Goal: Information Seeking & Learning: Learn about a topic

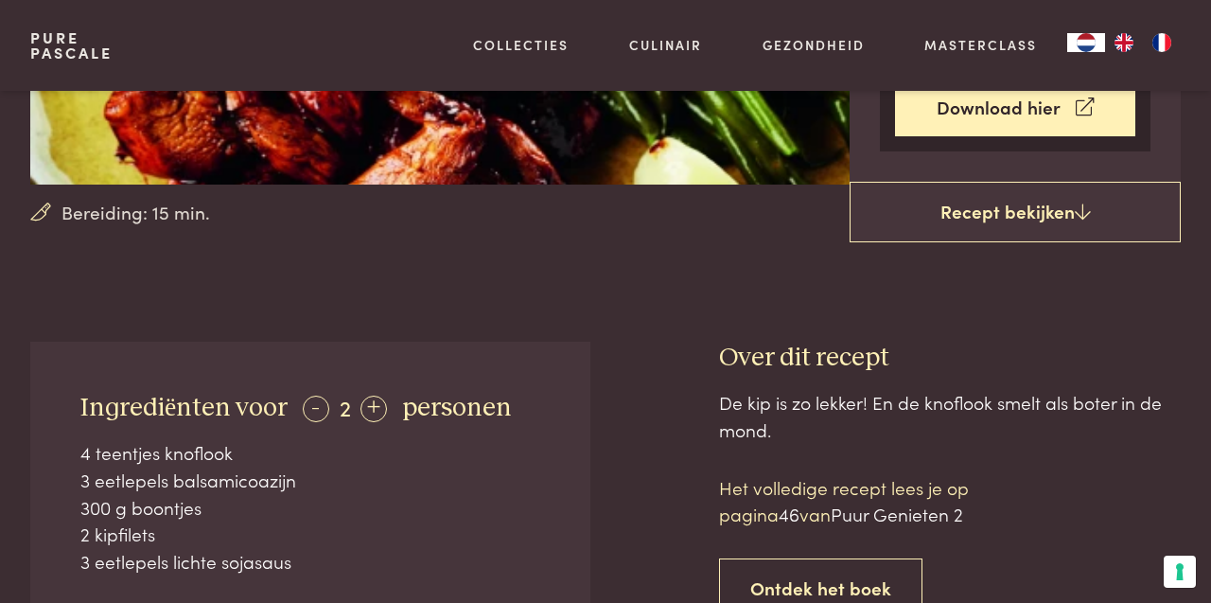
scroll to position [462, 0]
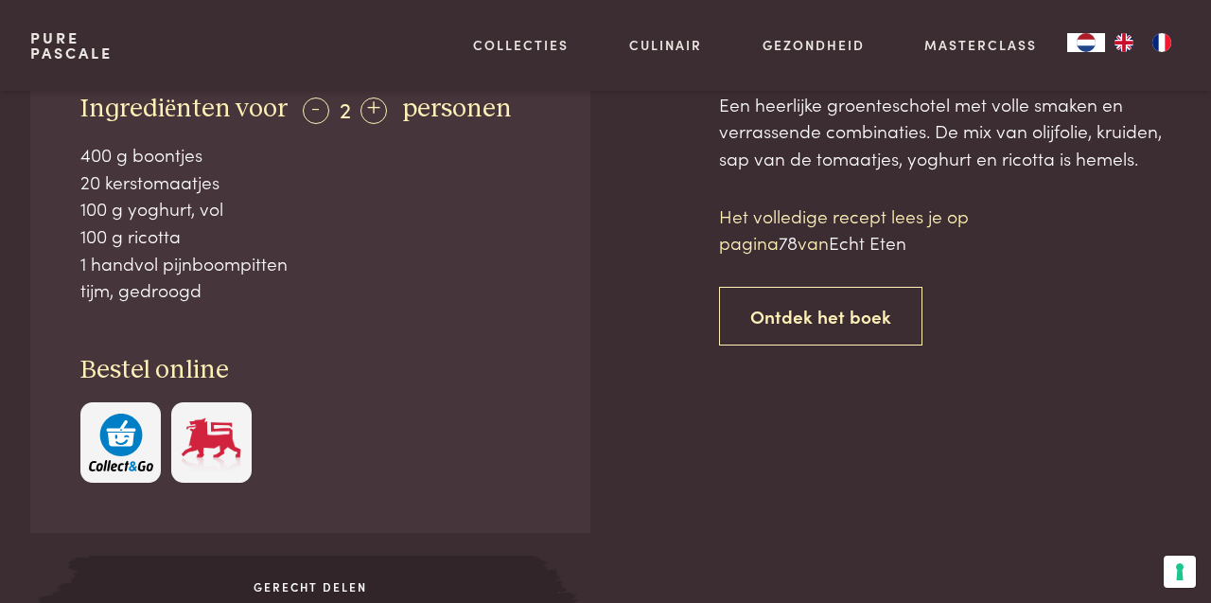
scroll to position [819, 0]
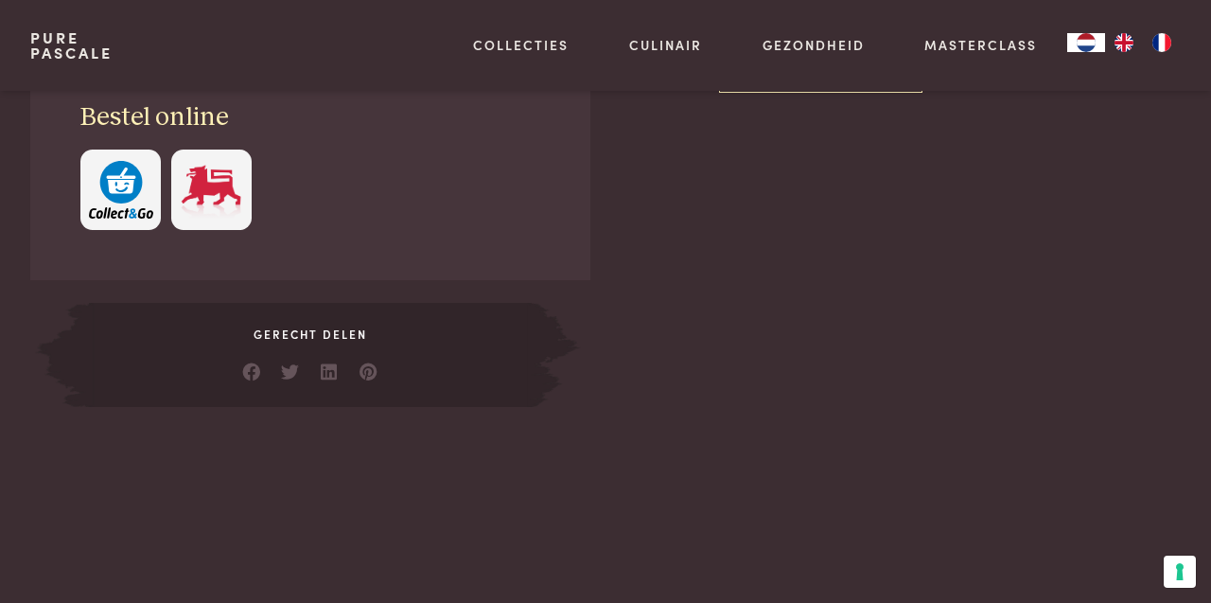
click at [790, 427] on main "Bereiding: 30 min. Boontjes en gegrilde tomaatjes met een sausje van ricotta, y…" at bounding box center [605, 534] width 1211 height 3211
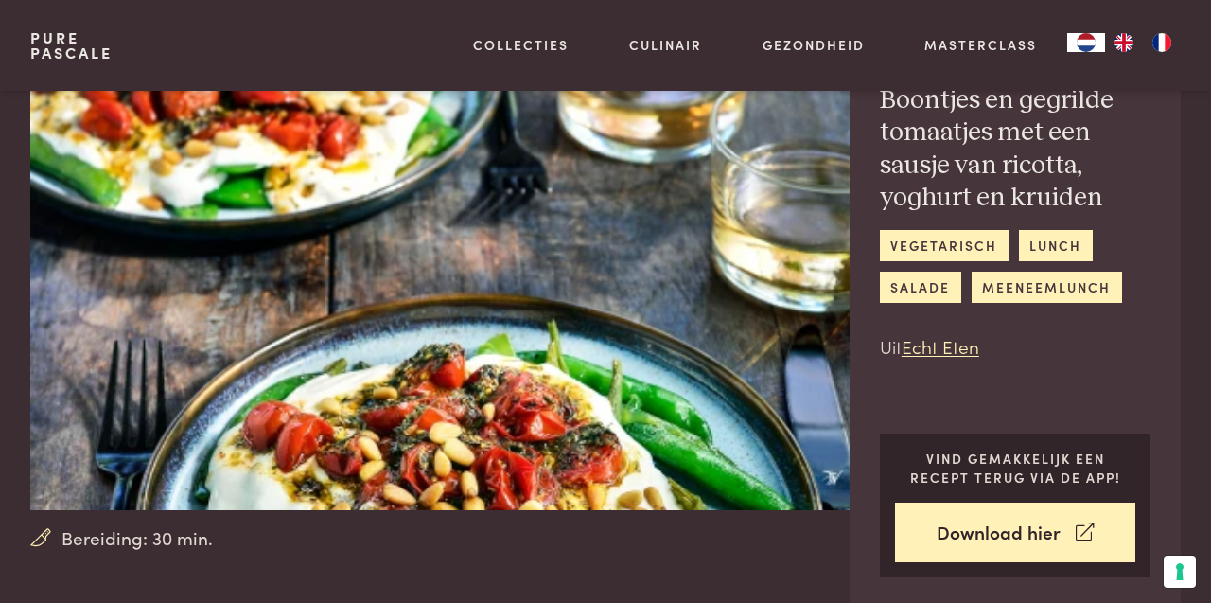
scroll to position [0, 0]
